Goal: Find contact information: Find contact information

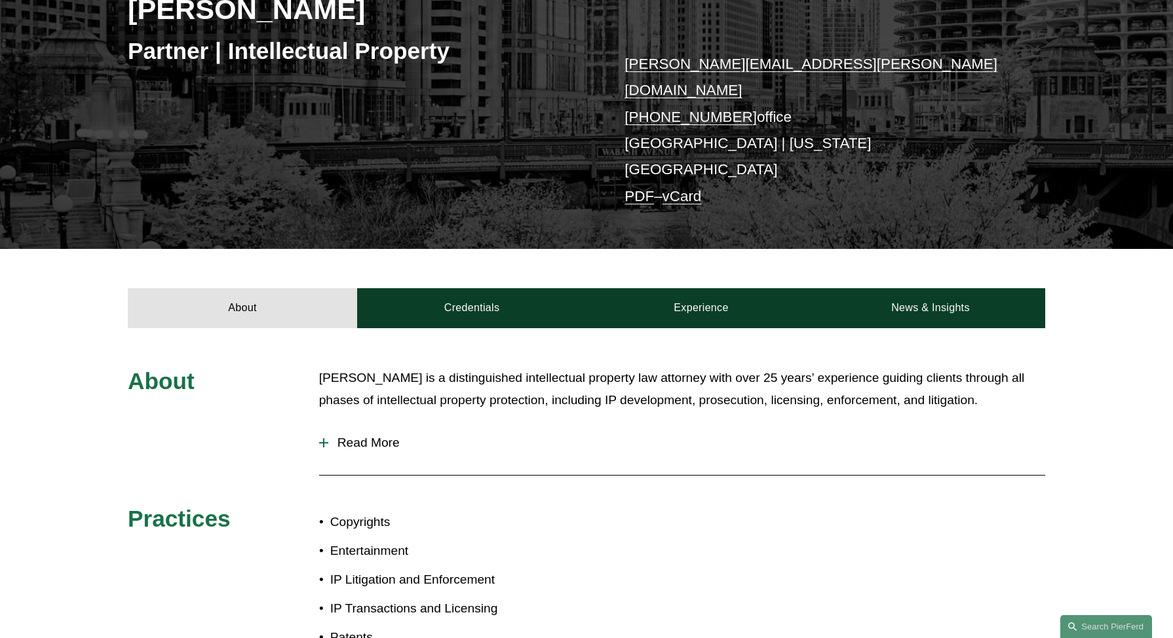
scroll to position [197, 0]
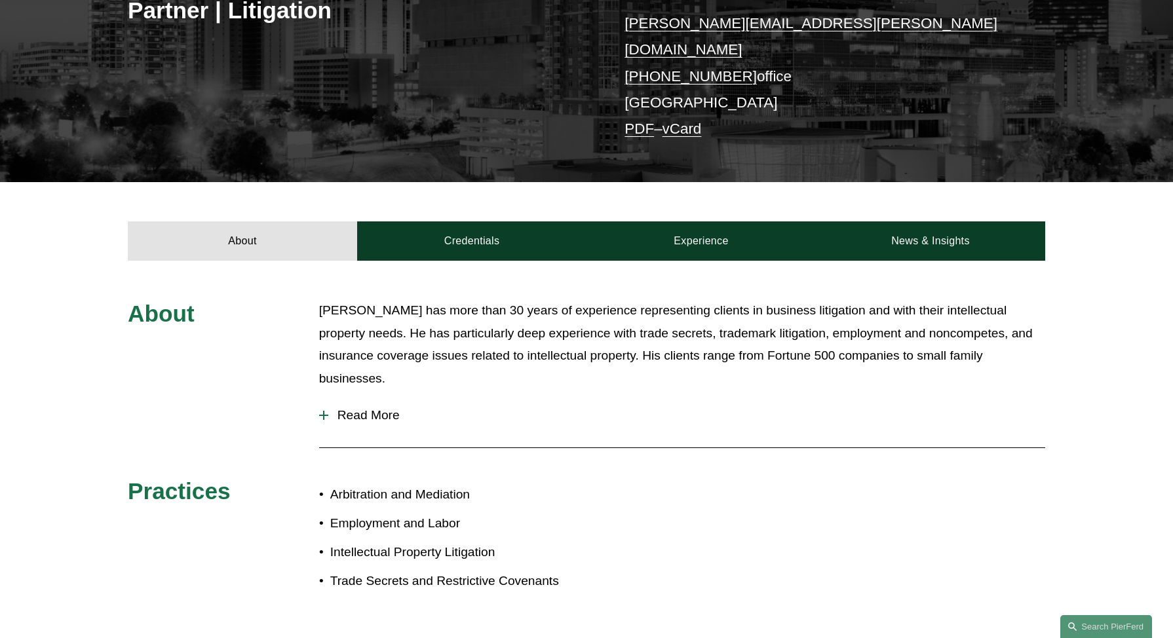
scroll to position [131, 0]
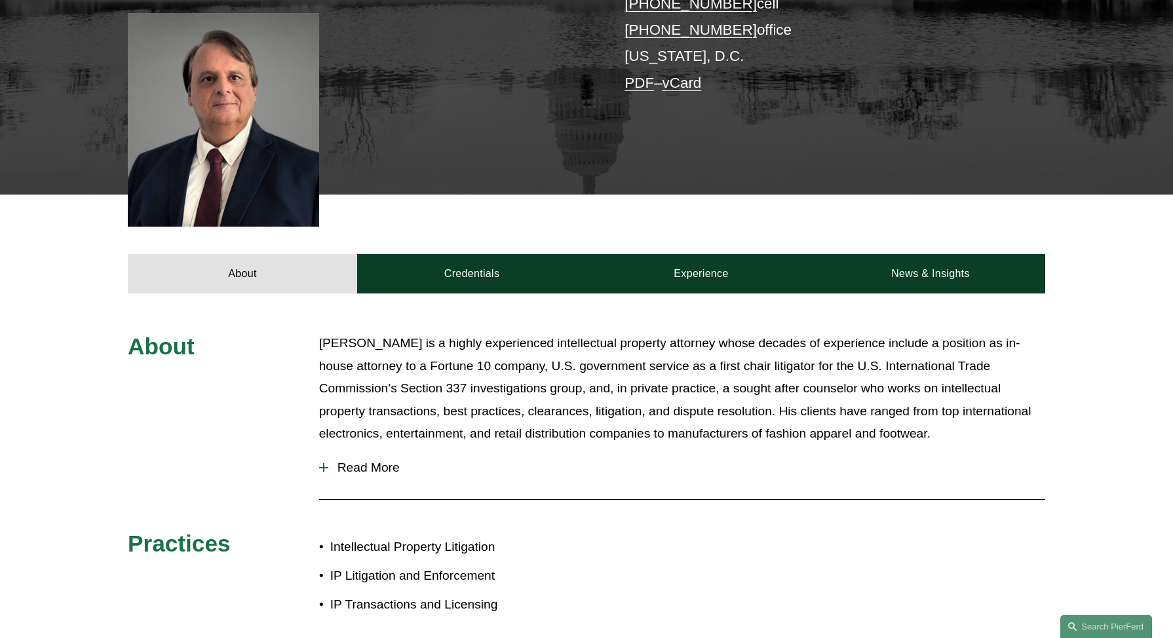
scroll to position [393, 0]
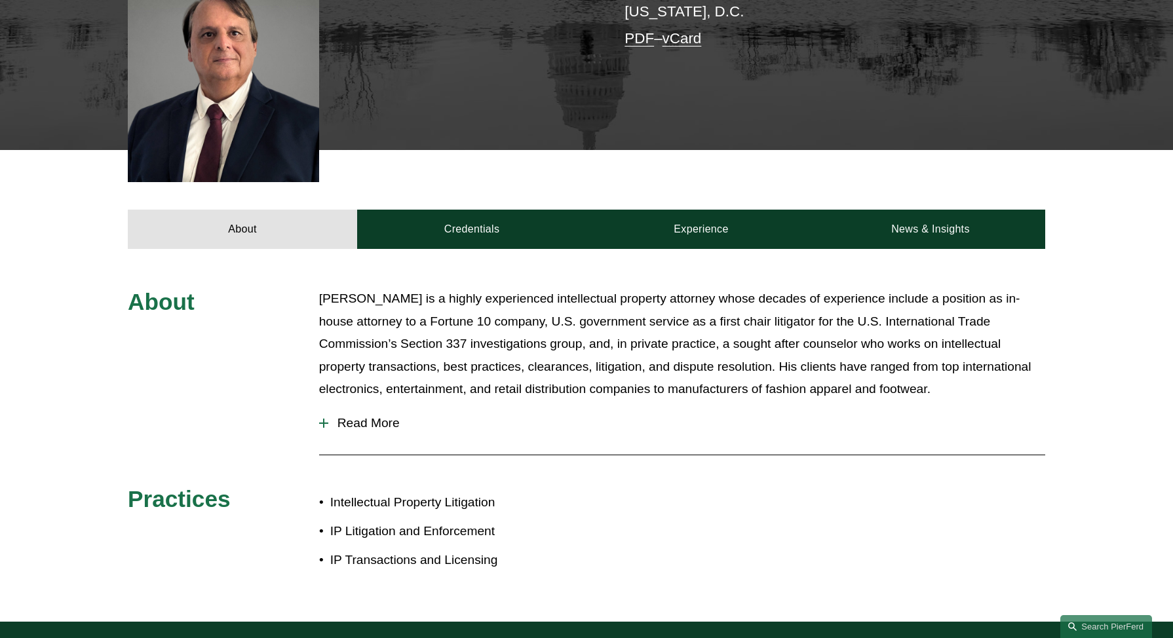
click at [342, 406] on button "Read More" at bounding box center [682, 423] width 726 height 34
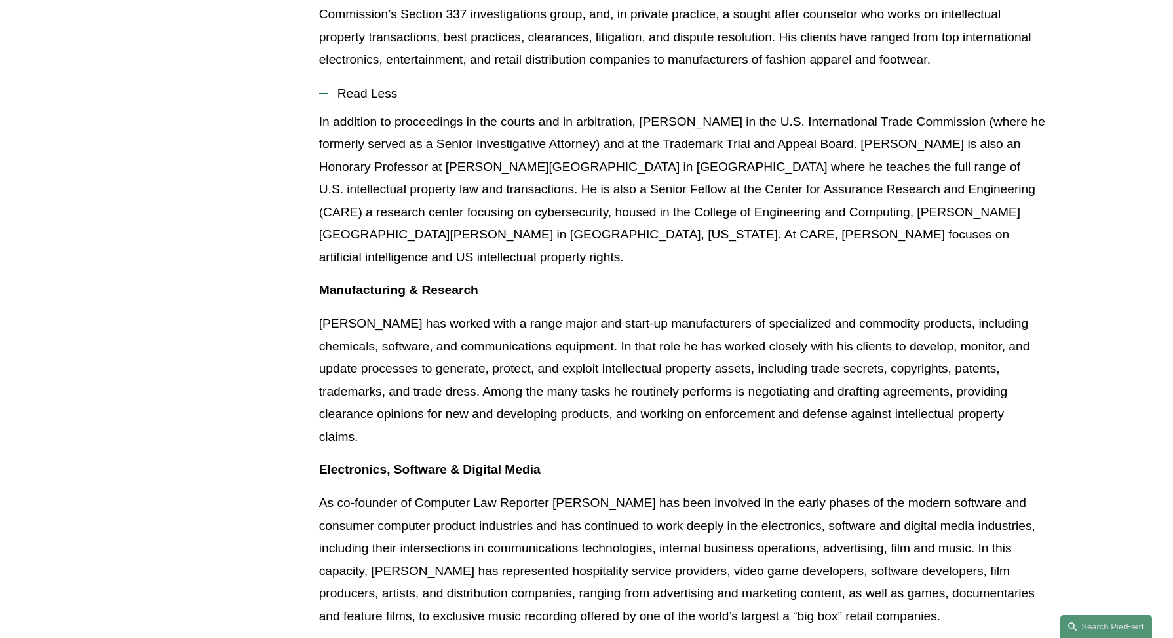
scroll to position [787, 0]
